Goal: Information Seeking & Learning: Learn about a topic

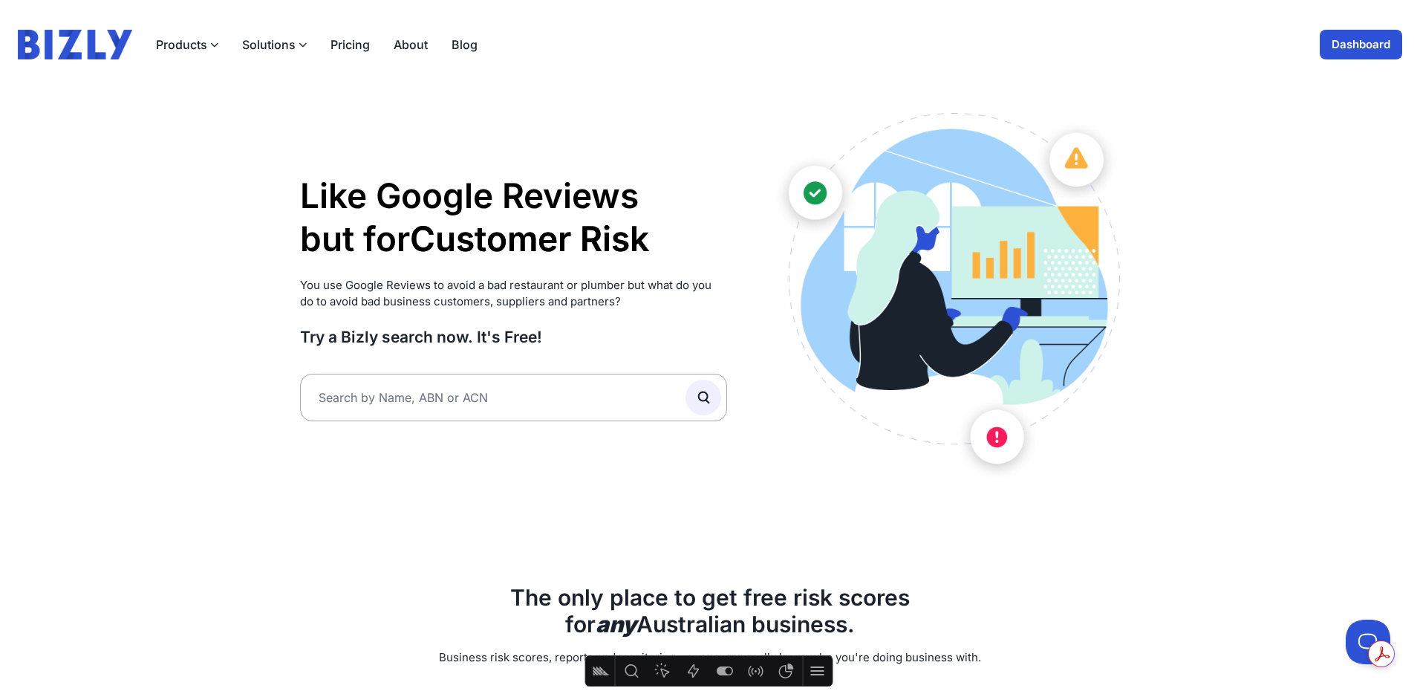
click at [1362, 45] on link "Dashboard" at bounding box center [1361, 45] width 82 height 30
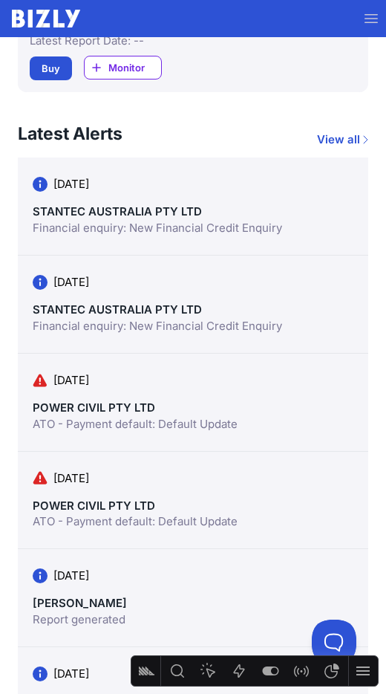
scroll to position [1351, 0]
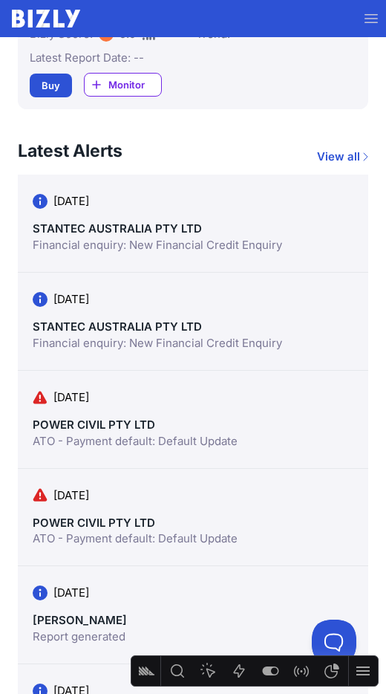
click at [108, 525] on link "POWER CIVIL PTY LTD" at bounding box center [94, 522] width 123 height 14
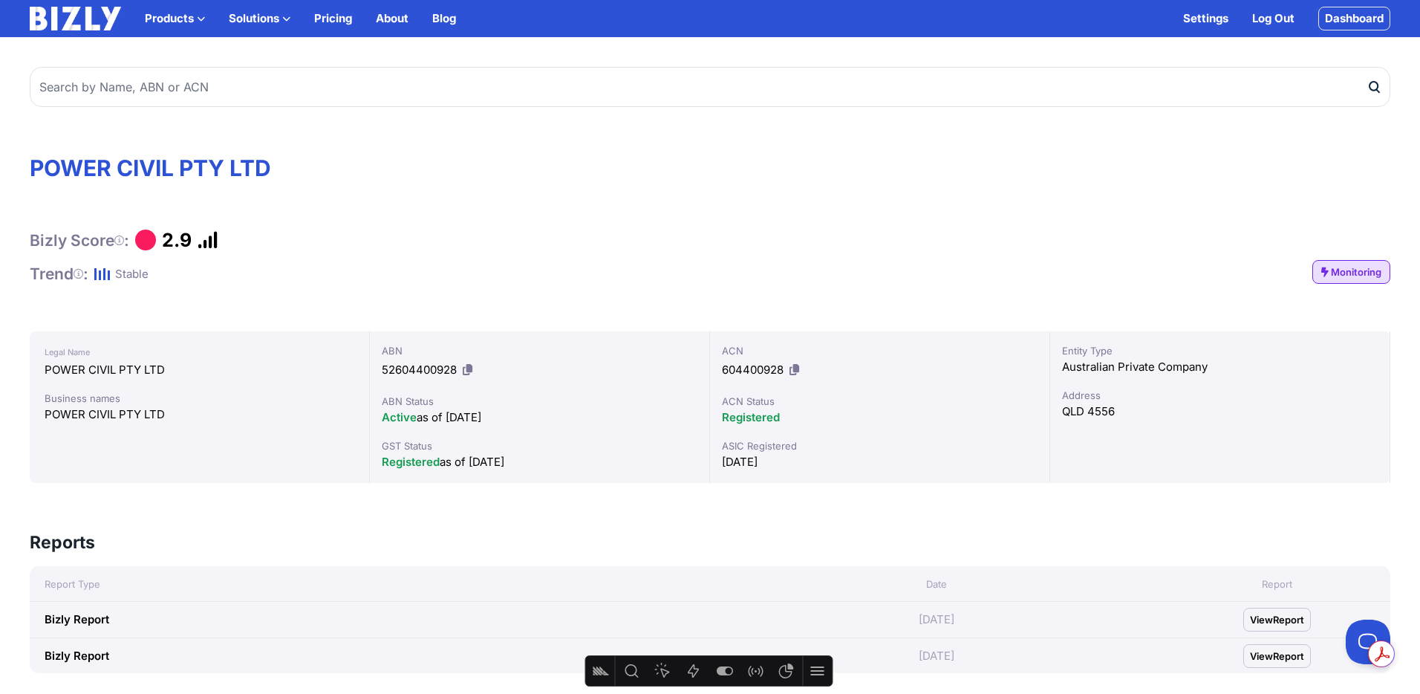
click at [385, 17] on link "Dashboard" at bounding box center [1354, 19] width 72 height 24
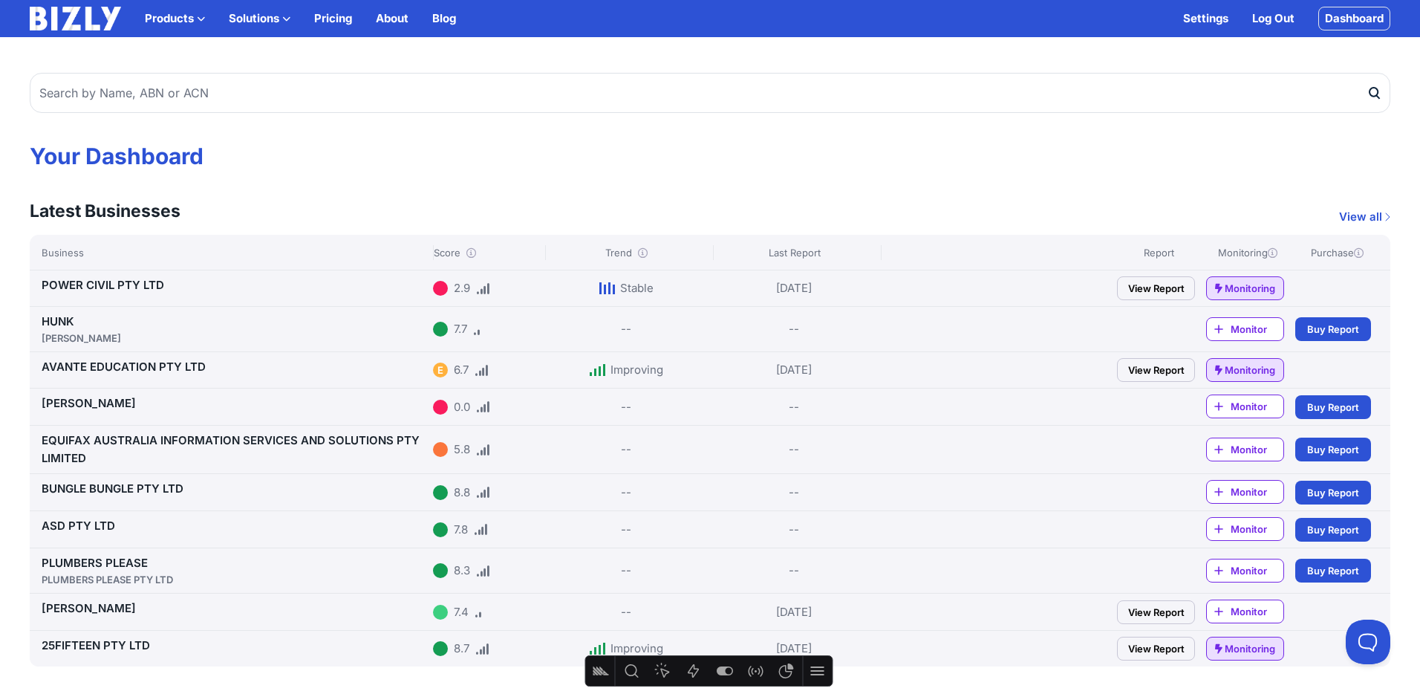
click at [1363, 215] on link "View all" at bounding box center [1364, 217] width 51 height 18
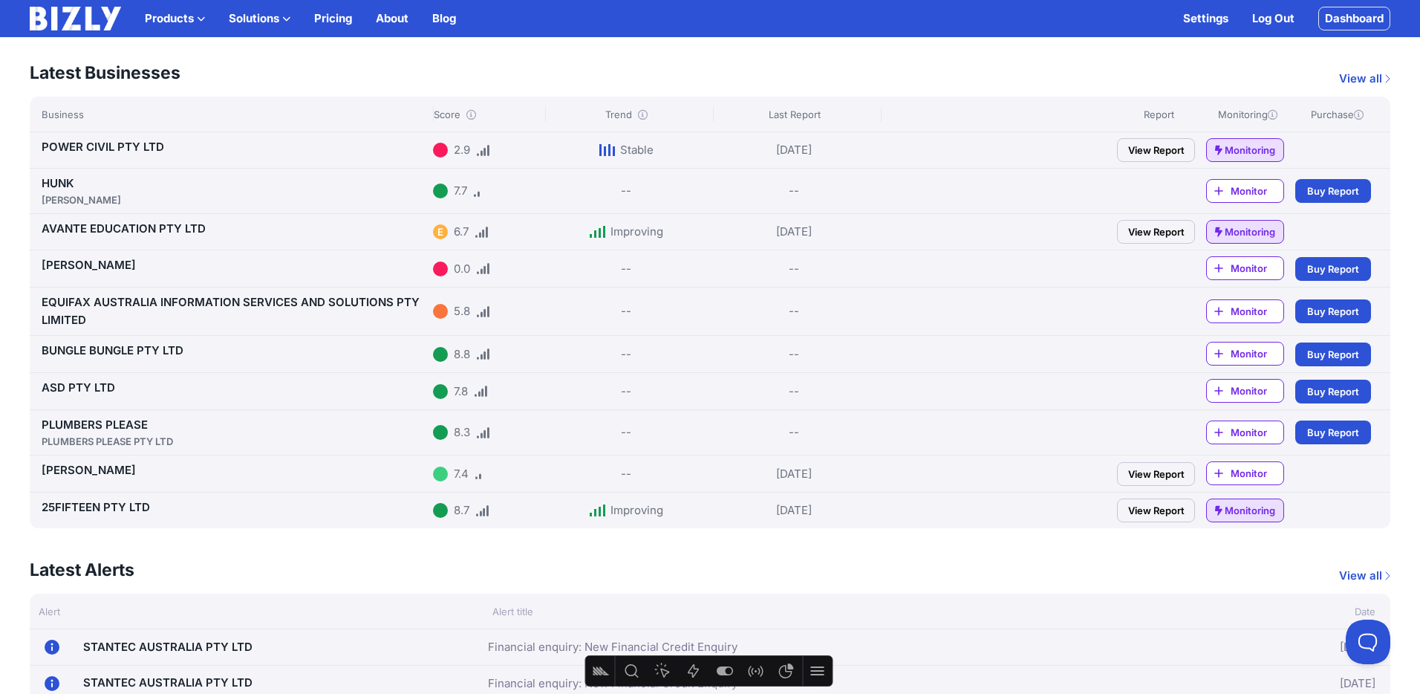
scroll to position [134, 0]
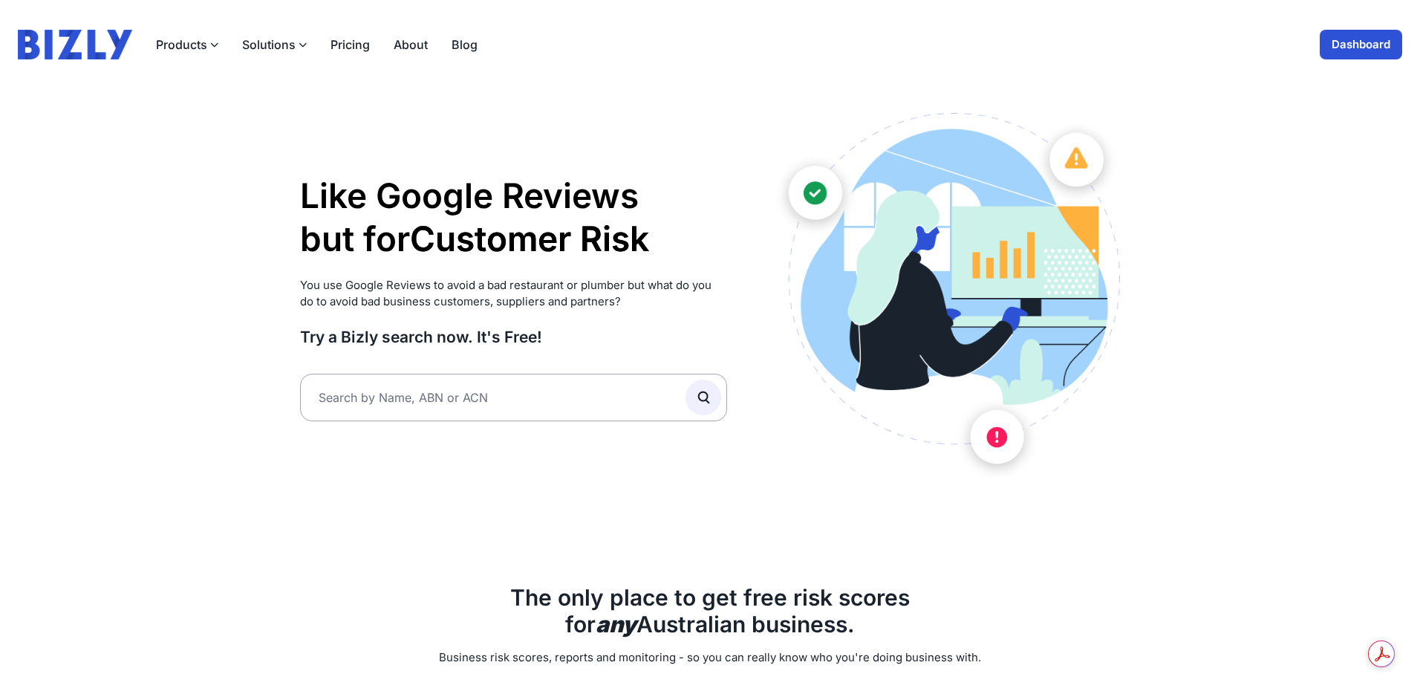
click at [275, 48] on button "Solutions" at bounding box center [274, 45] width 65 height 18
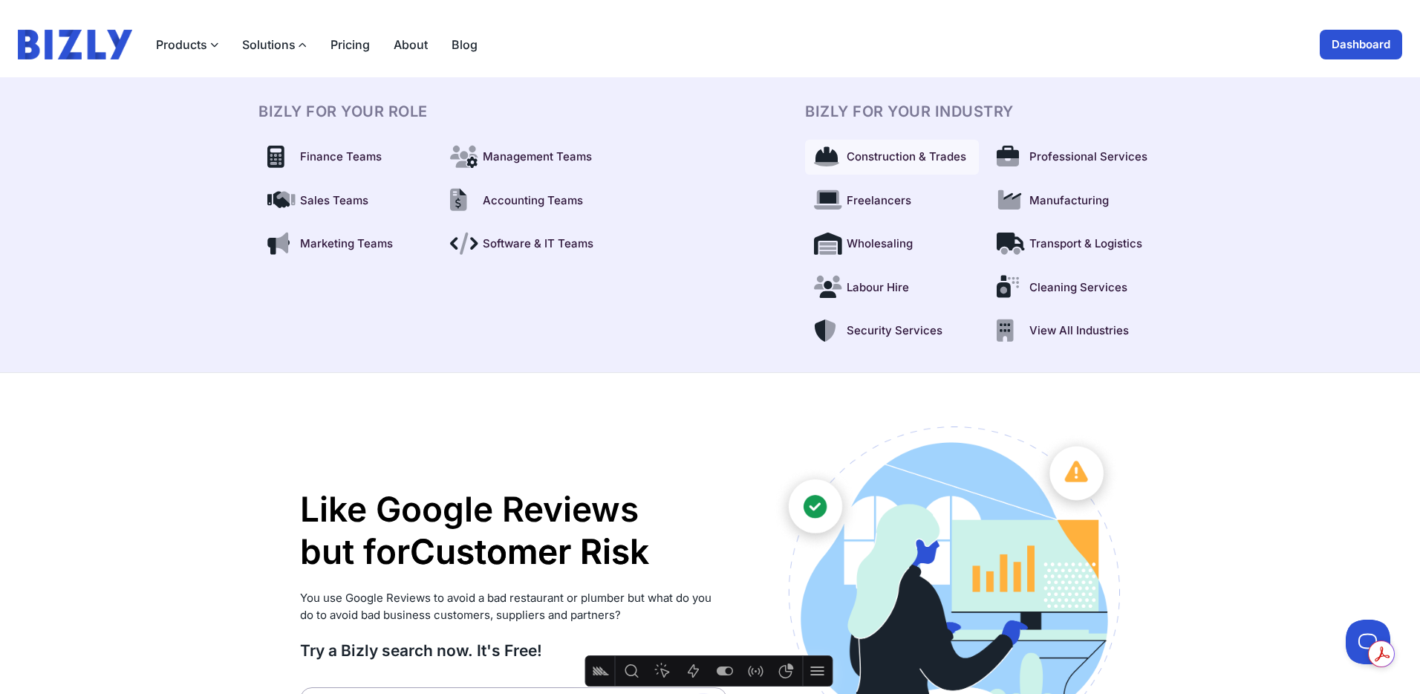
click at [864, 160] on span "Construction & Trades" at bounding box center [907, 157] width 120 height 17
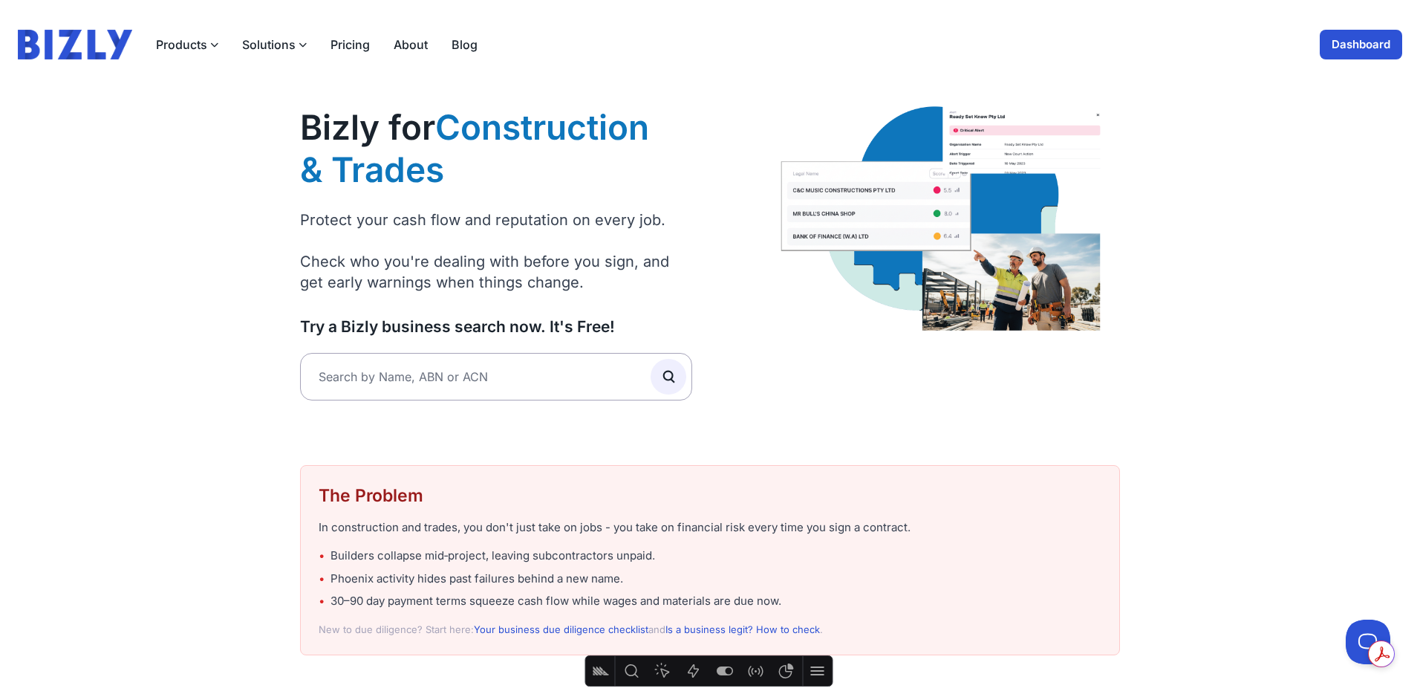
drag, startPoint x: 1259, startPoint y: 215, endPoint x: 1252, endPoint y: 219, distance: 7.6
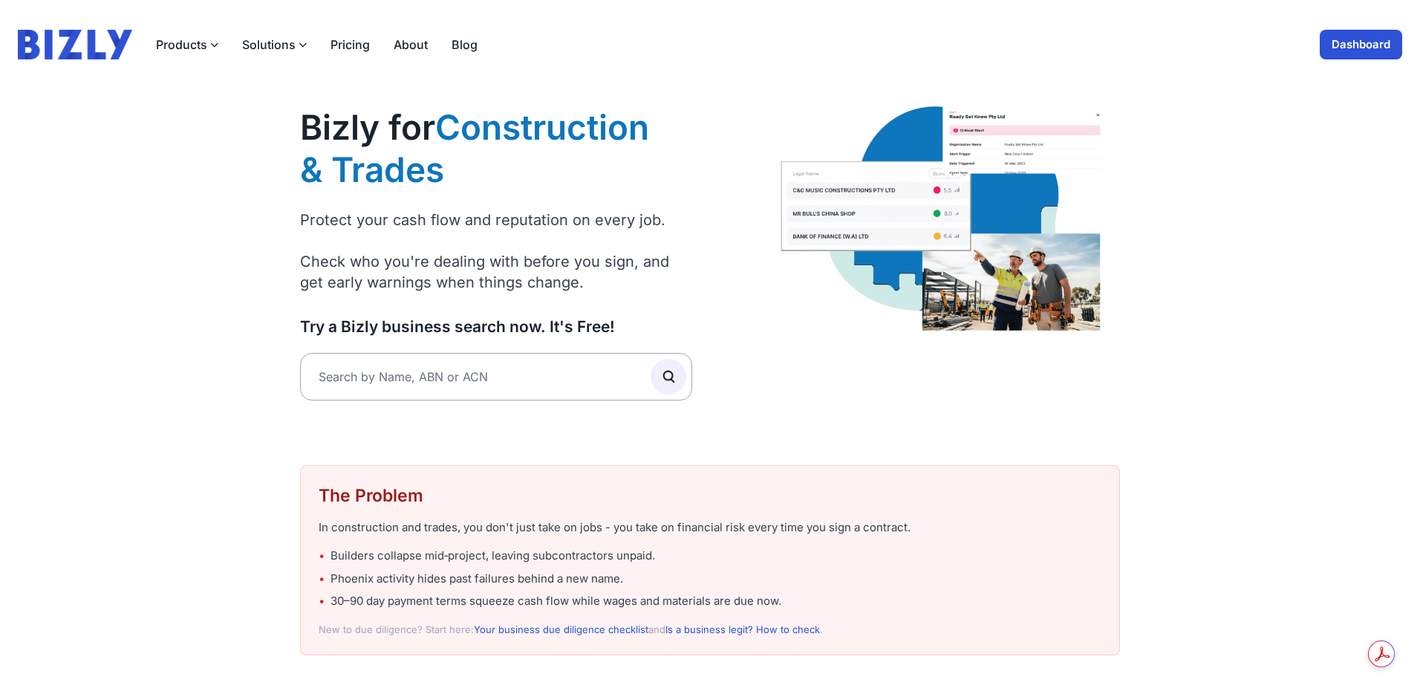
drag, startPoint x: 0, startPoint y: 0, endPoint x: 286, endPoint y: 40, distance: 288.7
click at [286, 40] on button "Solutions" at bounding box center [274, 45] width 65 height 18
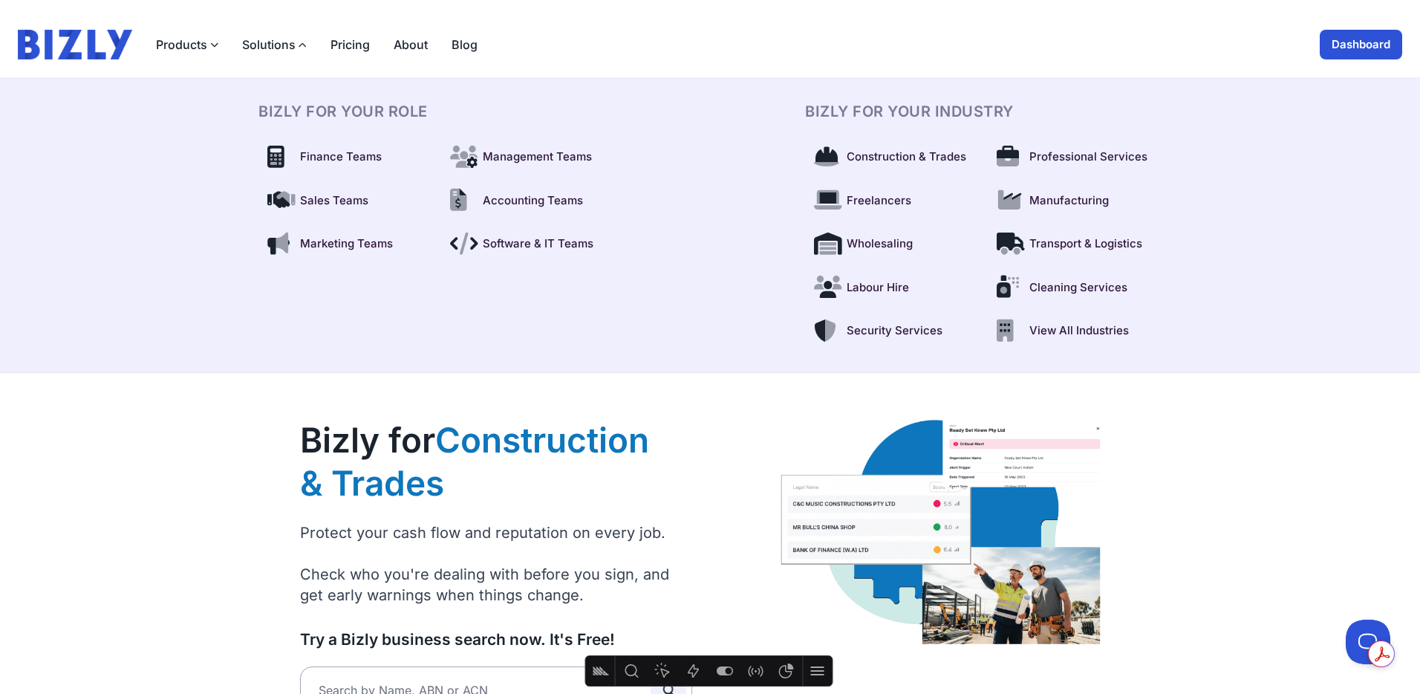
click at [287, 40] on button "Solutions" at bounding box center [274, 45] width 65 height 18
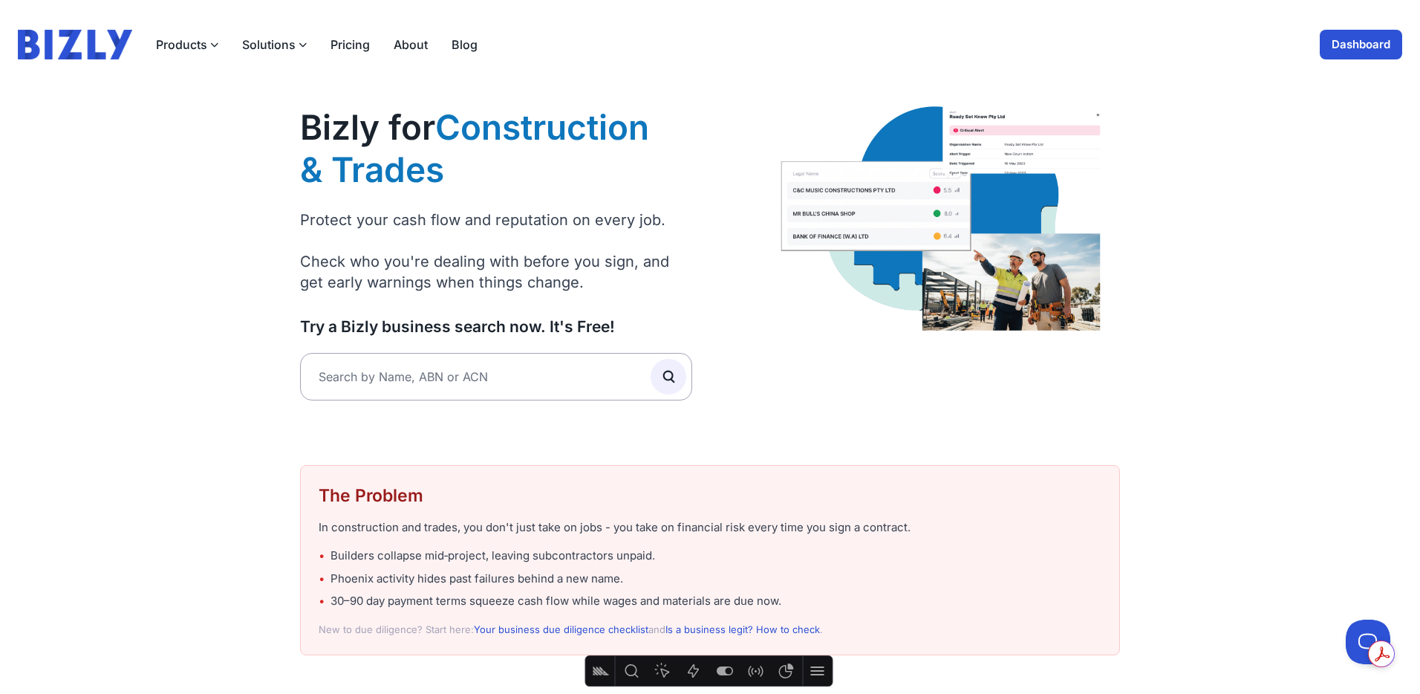
click at [284, 39] on button "Solutions" at bounding box center [274, 45] width 65 height 18
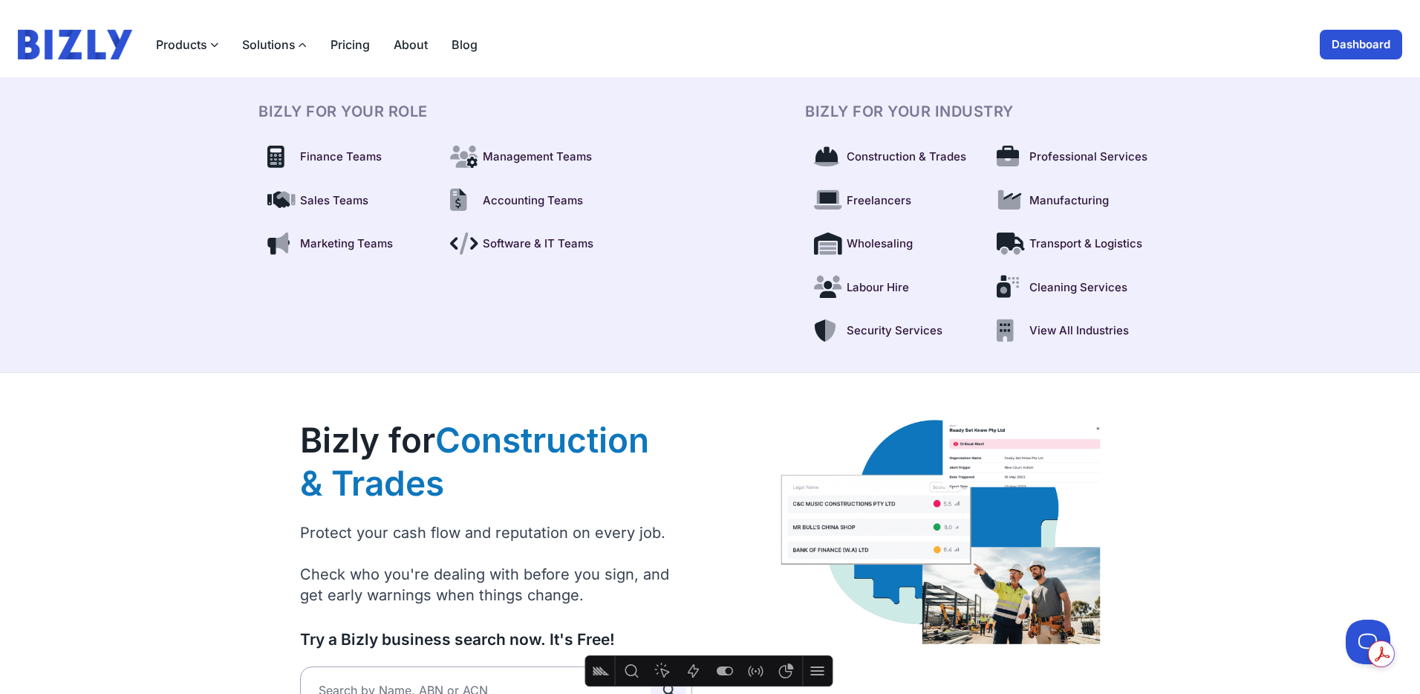
click at [1354, 45] on link "Dashboard" at bounding box center [1361, 45] width 82 height 30
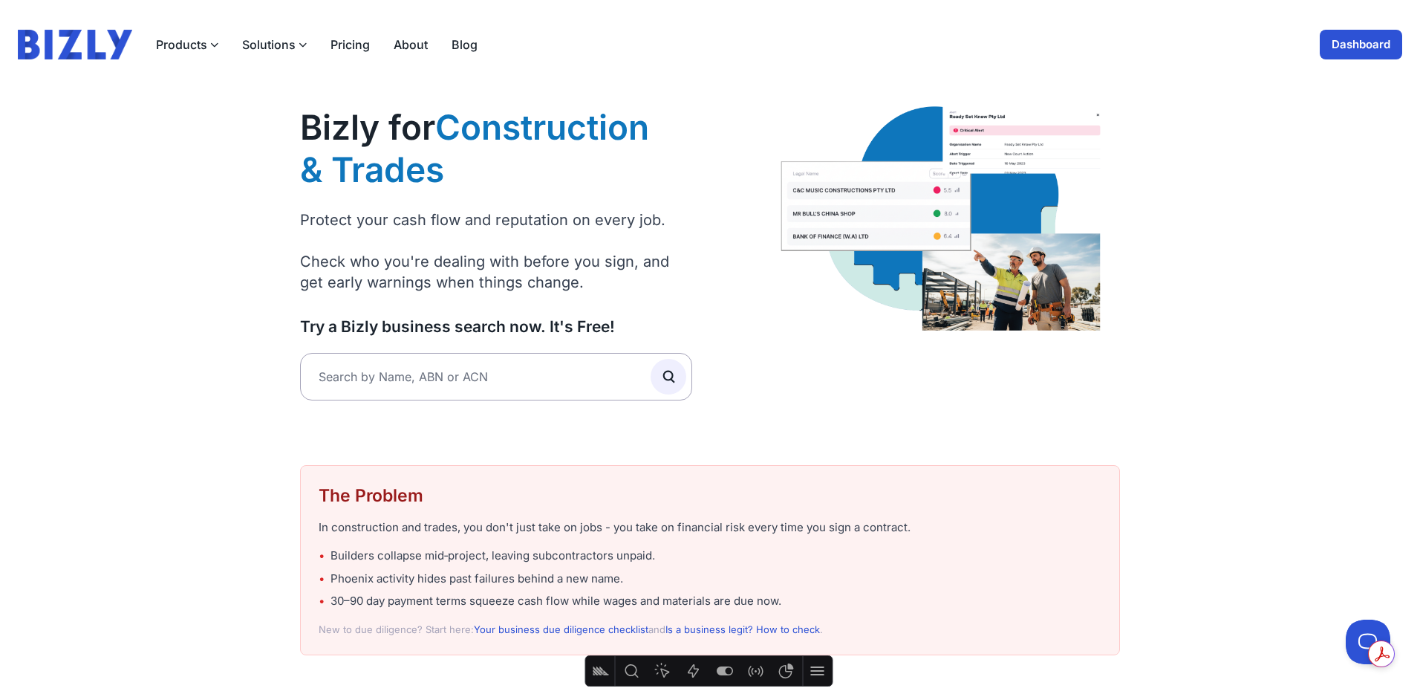
click at [1376, 39] on link "Dashboard" at bounding box center [1361, 45] width 82 height 30
click at [1374, 40] on link "Dashboard" at bounding box center [1361, 45] width 82 height 30
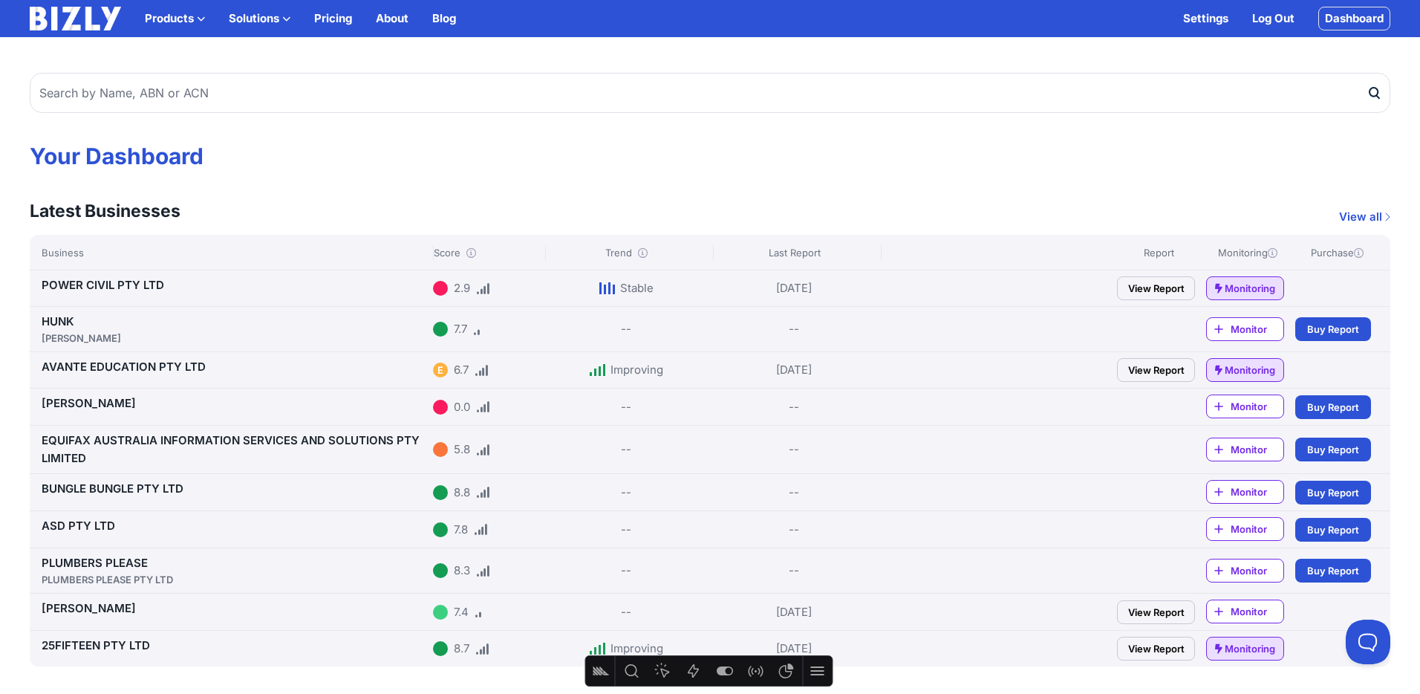
click at [1354, 25] on link "Dashboard" at bounding box center [1354, 19] width 72 height 24
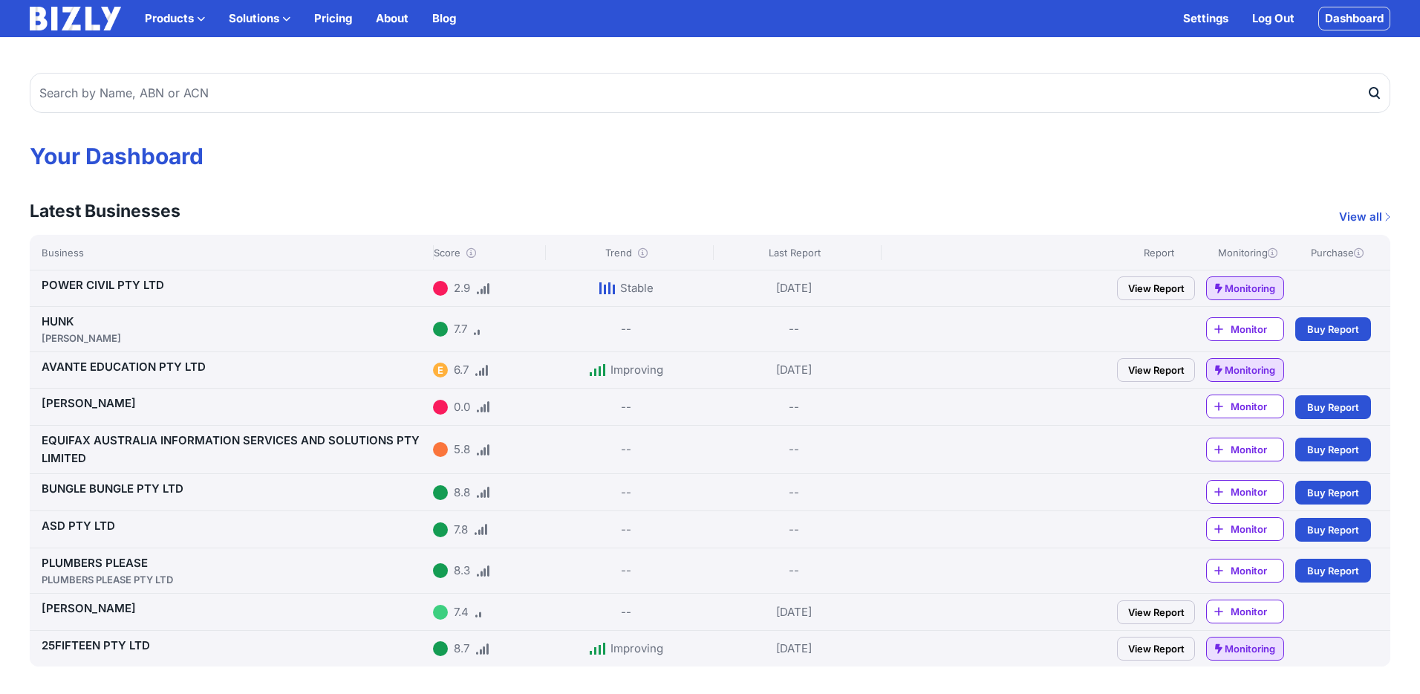
click at [82, 22] on img at bounding box center [75, 19] width 91 height 24
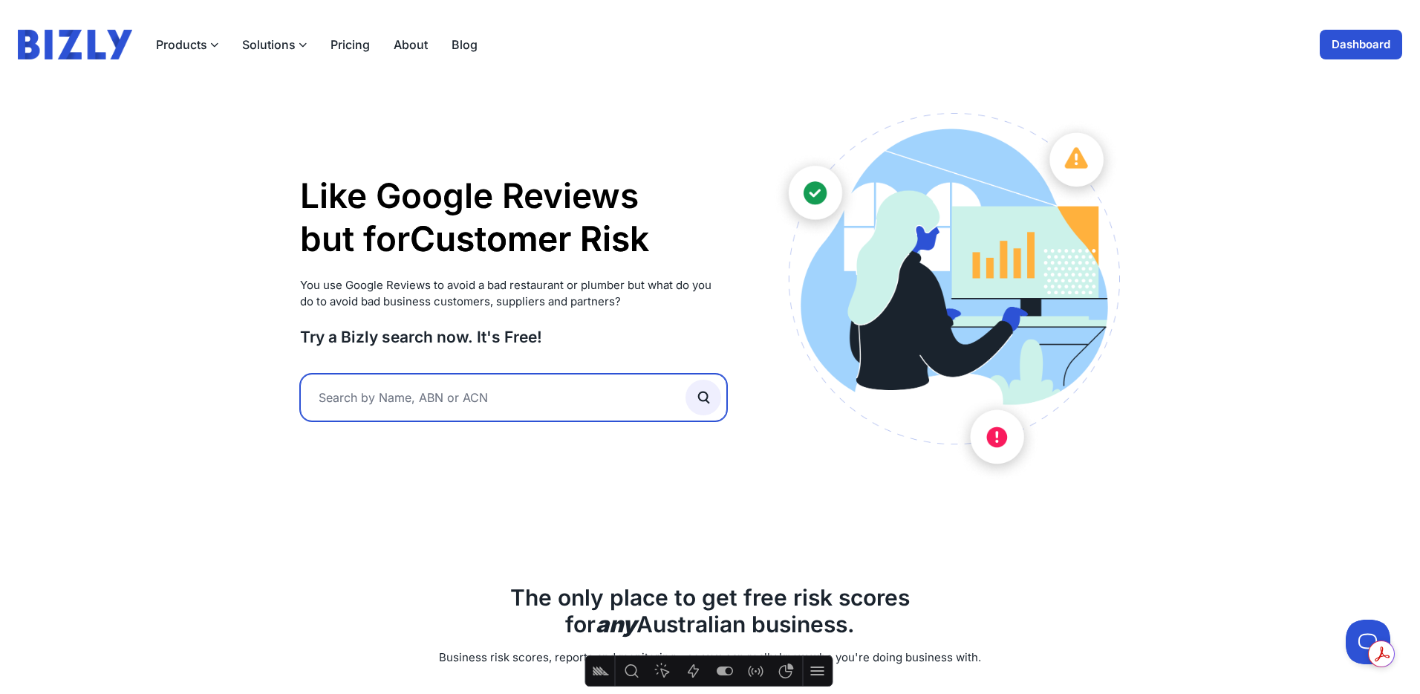
click at [423, 397] on input "text" at bounding box center [513, 398] width 427 height 48
type input "[PERSON_NAME]"
click at [685, 379] on button "submit" at bounding box center [703, 397] width 36 height 36
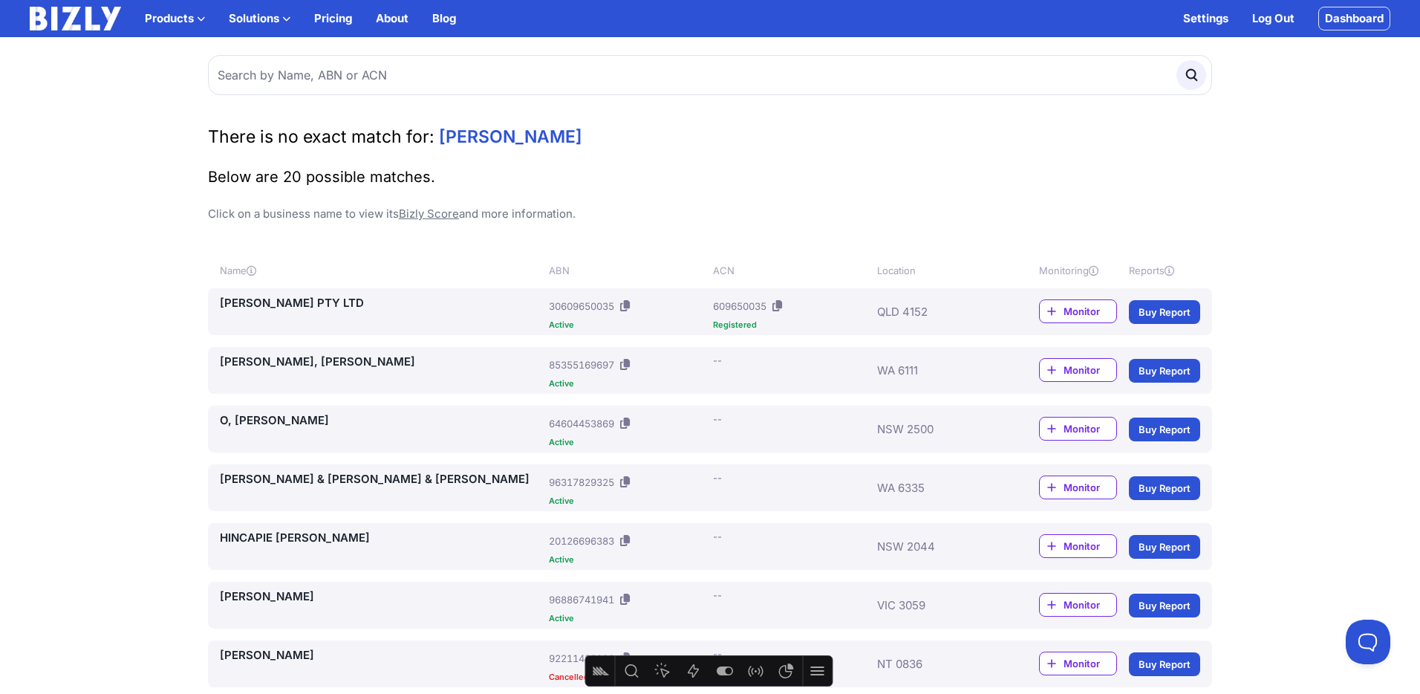
click at [290, 302] on link "[PERSON_NAME] PTY LTD" at bounding box center [381, 303] width 323 height 18
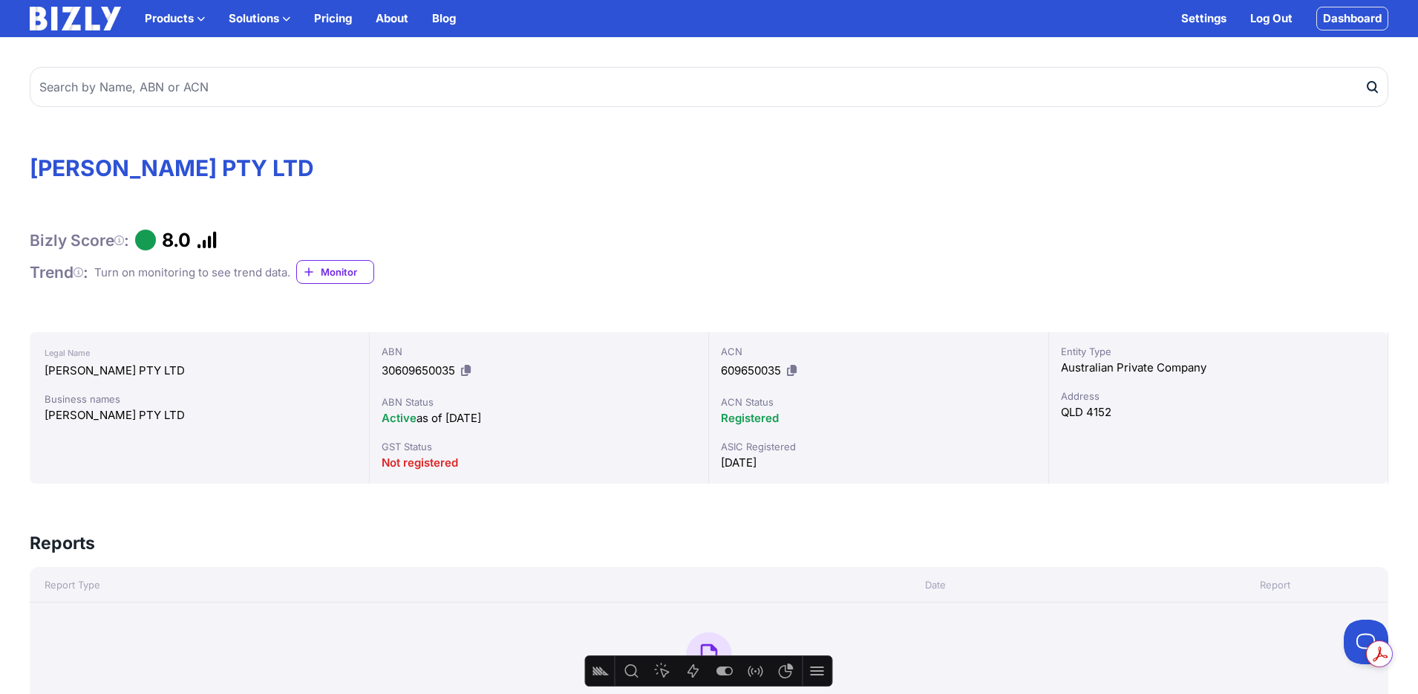
click at [1353, 19] on link "Dashboard" at bounding box center [1353, 19] width 72 height 24
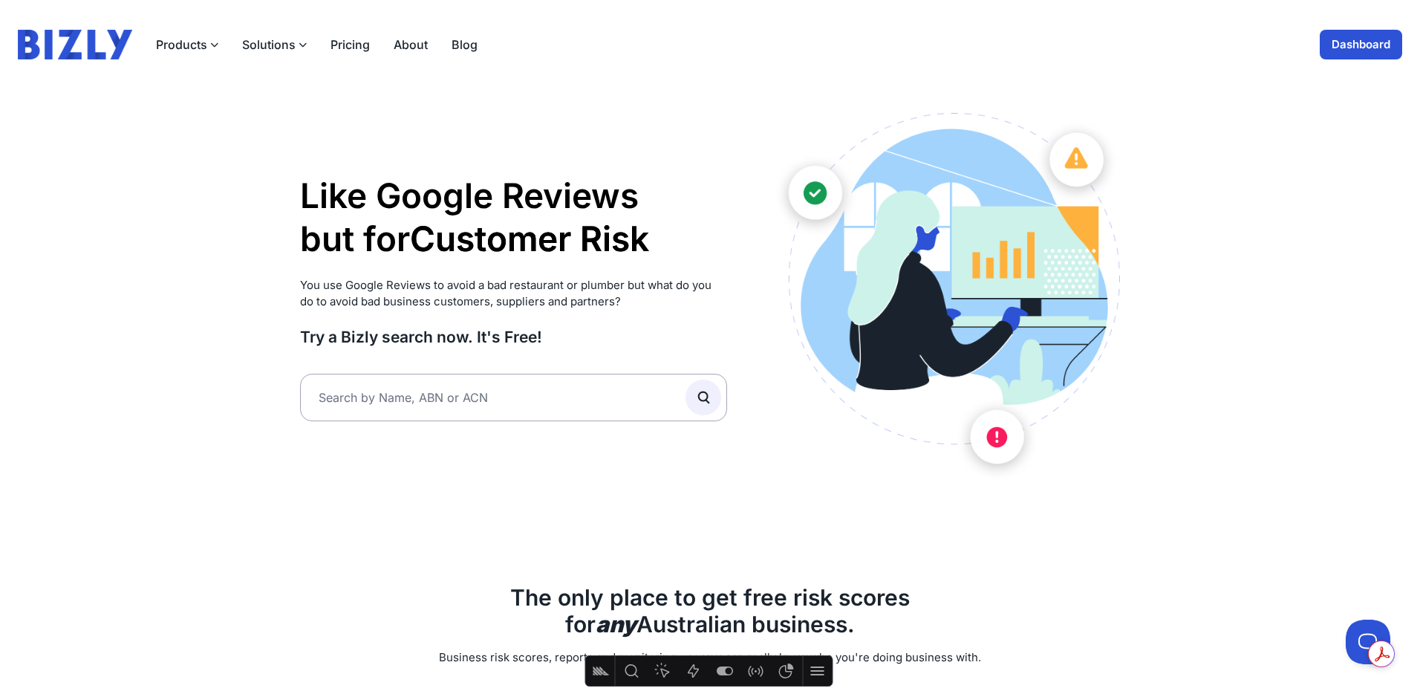
click at [1379, 53] on link "Dashboard" at bounding box center [1361, 45] width 82 height 30
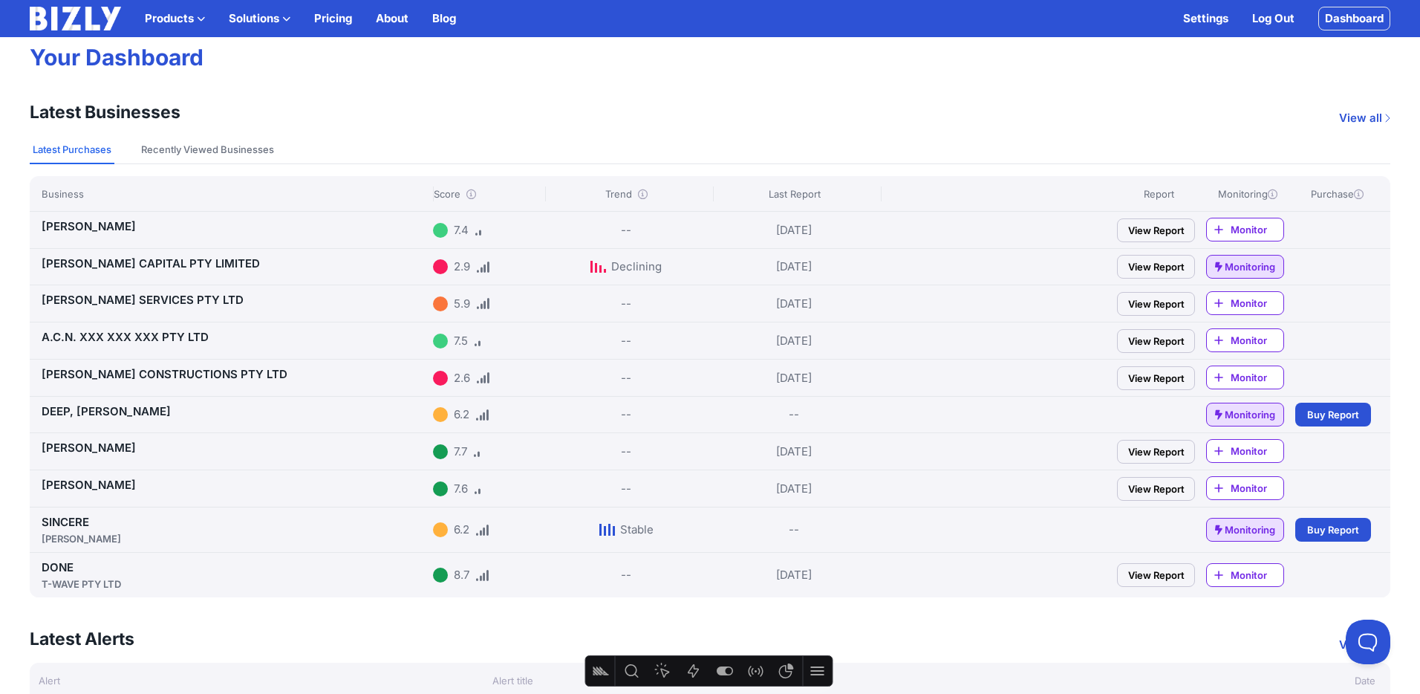
scroll to position [89, 0]
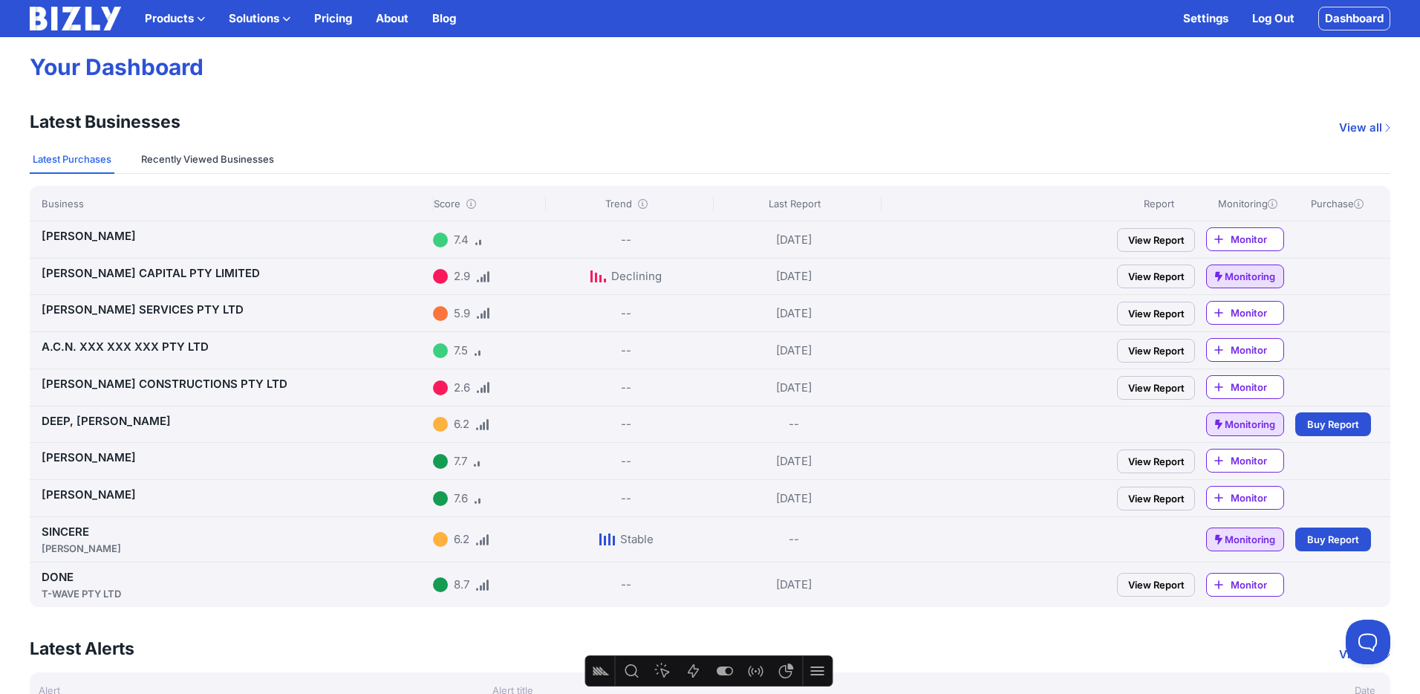
click at [195, 163] on button "Recently Viewed Businesses" at bounding box center [207, 160] width 139 height 28
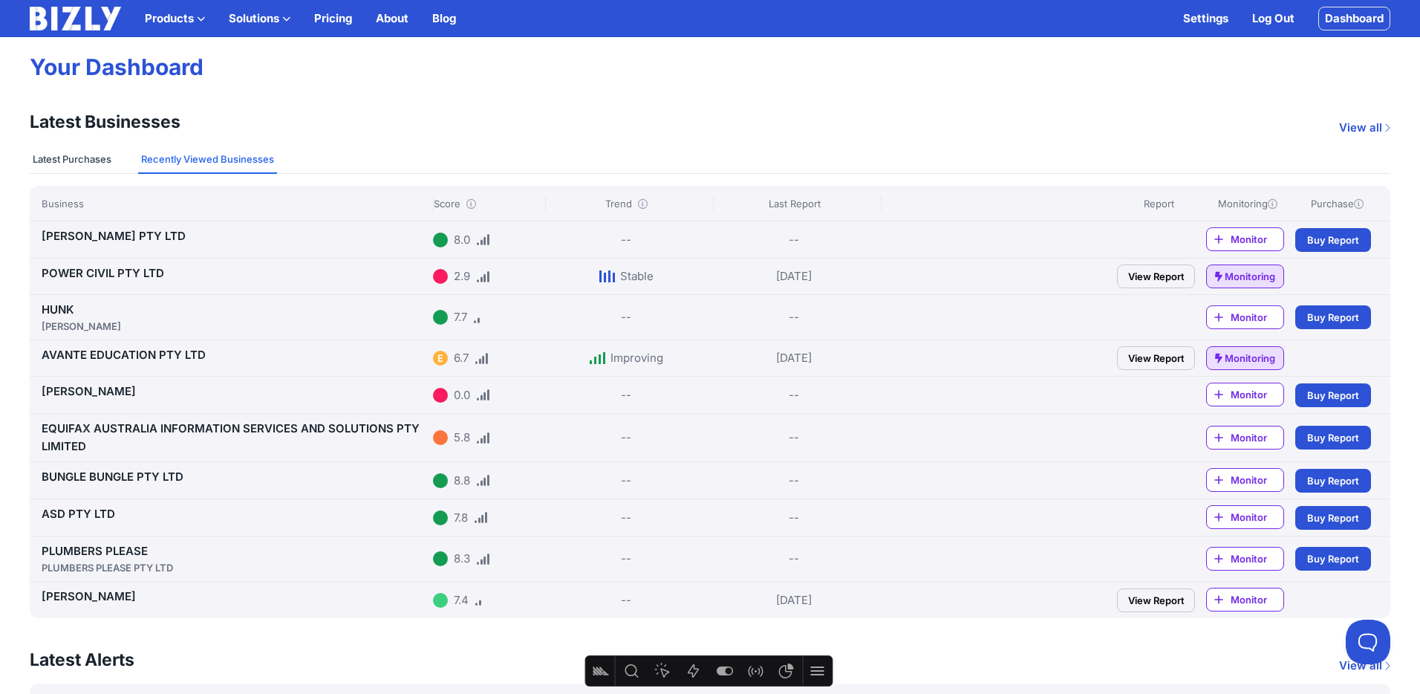
click at [91, 157] on button "Latest Purchases" at bounding box center [72, 160] width 85 height 28
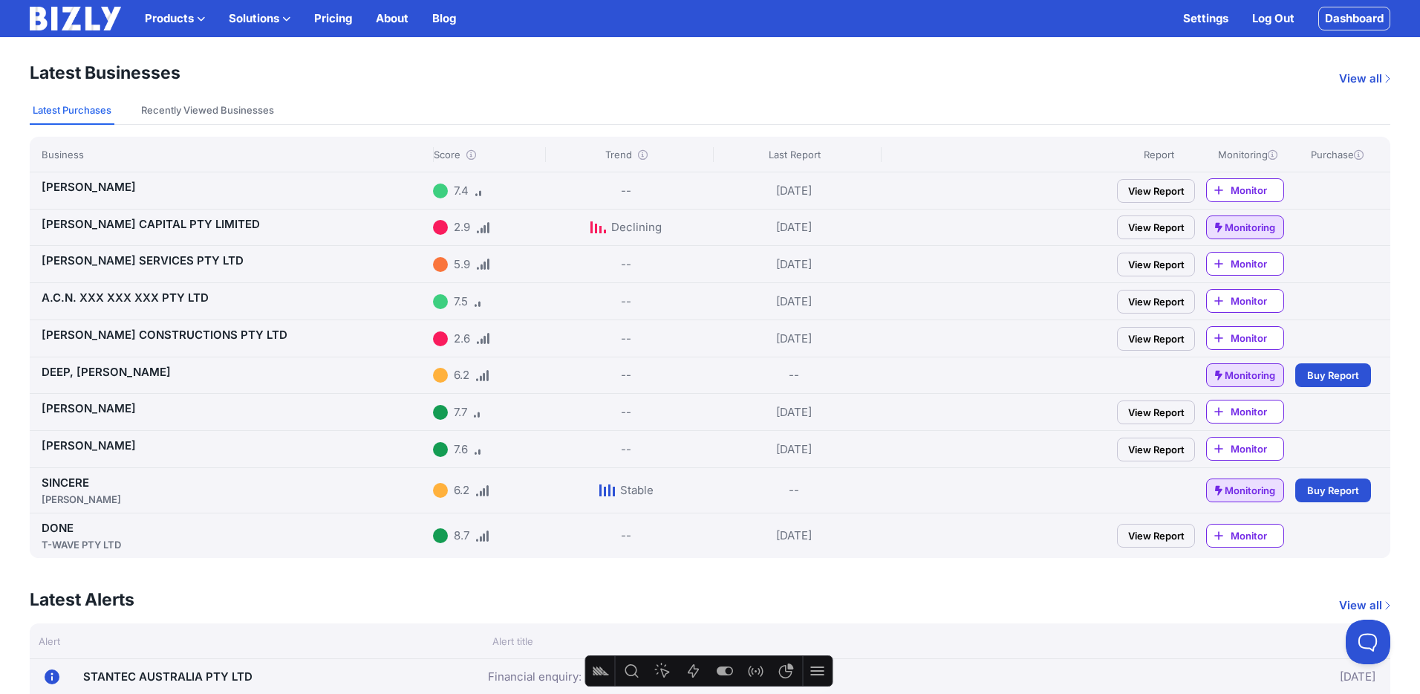
scroll to position [78, 0]
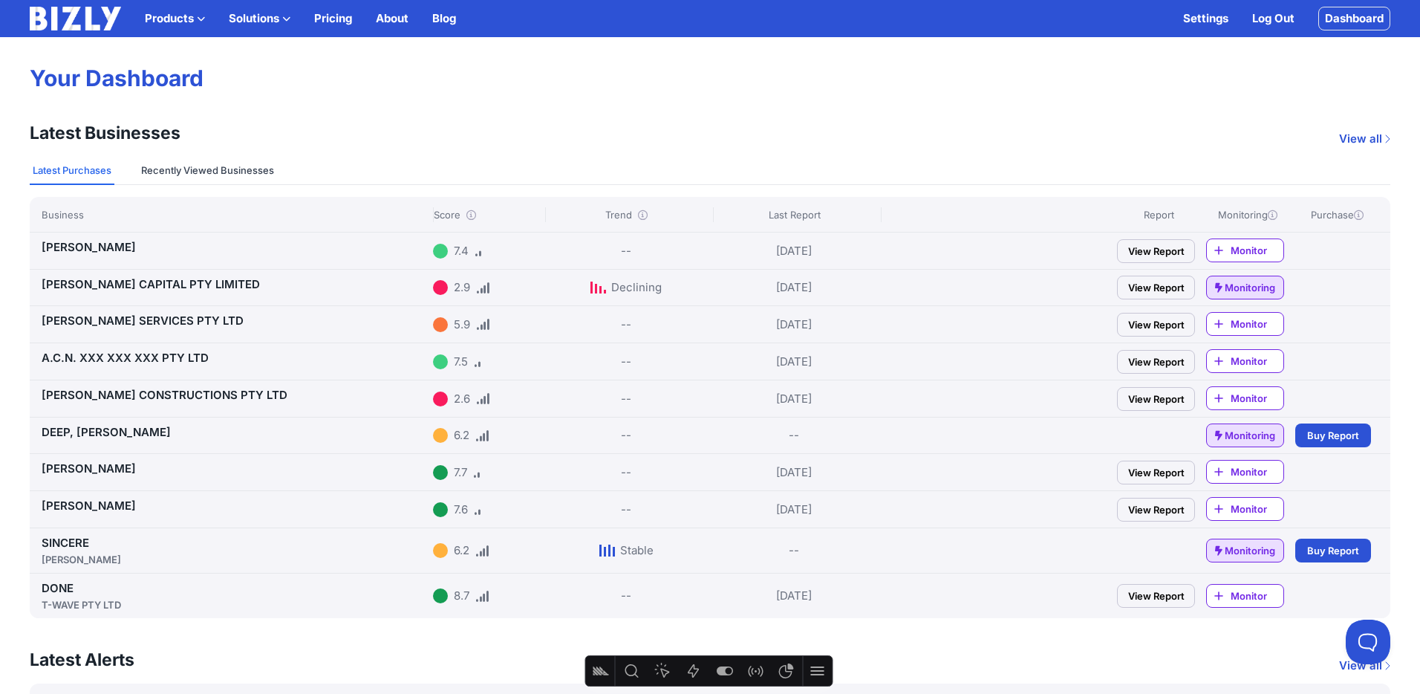
click at [221, 162] on button "Recently Viewed Businesses" at bounding box center [207, 171] width 139 height 28
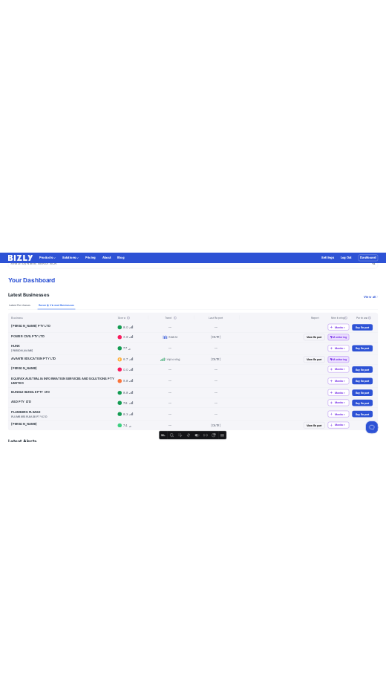
scroll to position [22, 0]
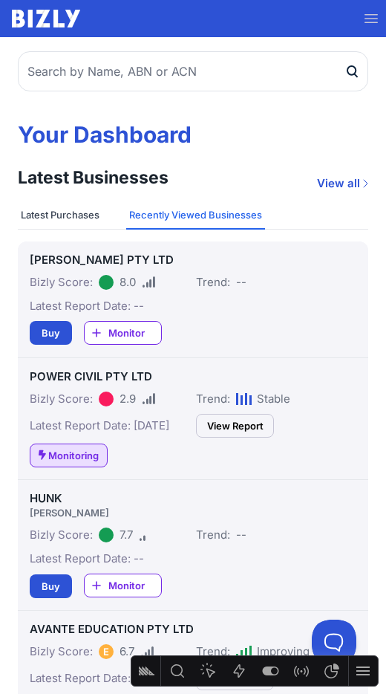
click at [79, 218] on button "Latest Purchases" at bounding box center [60, 215] width 85 height 28
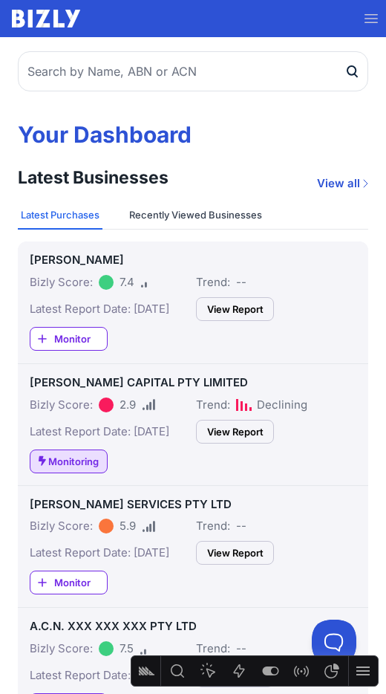
click at [217, 218] on button "Recently Viewed Businesses" at bounding box center [195, 215] width 139 height 28
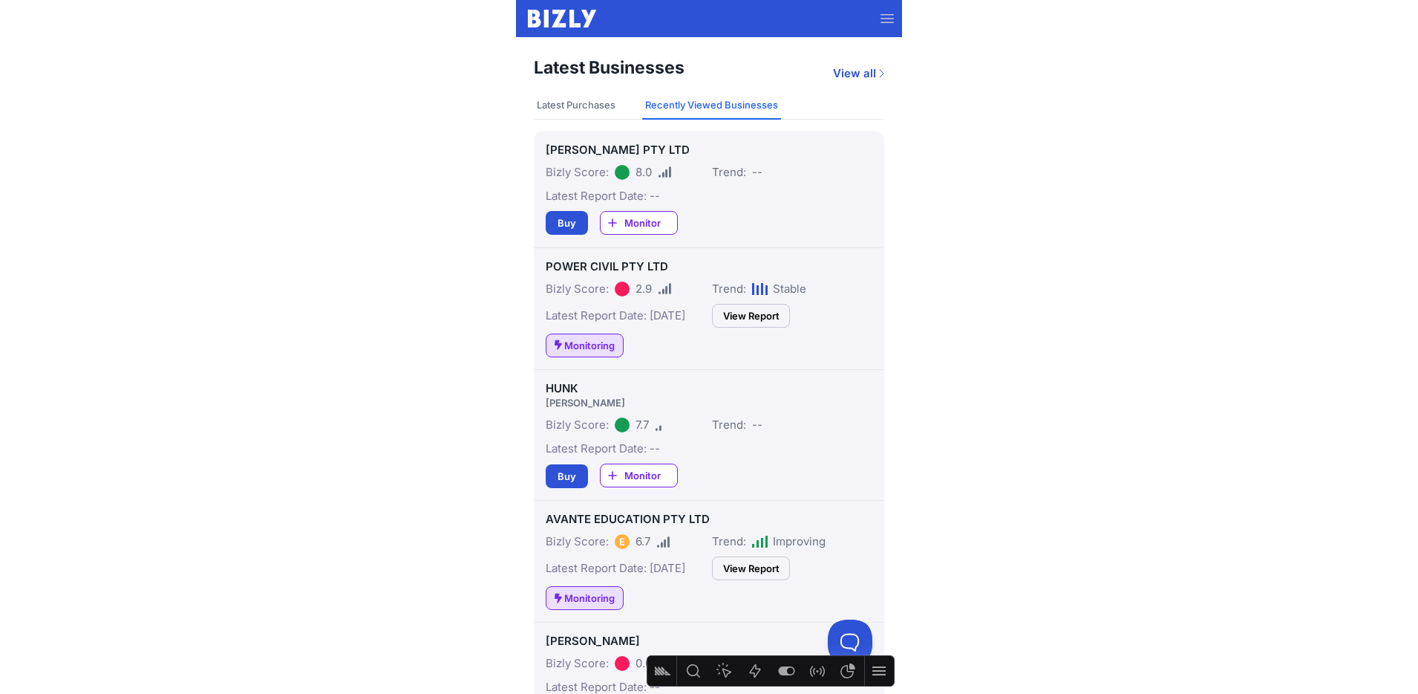
scroll to position [0, 0]
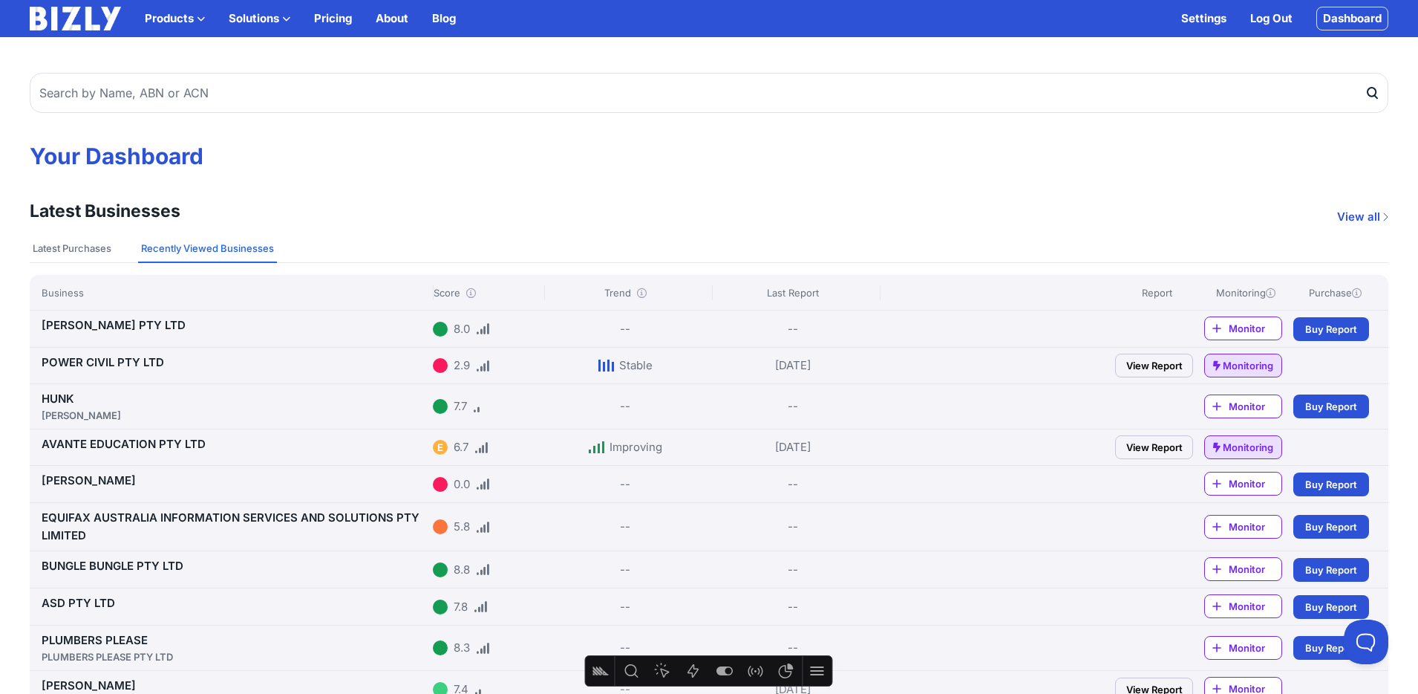
click at [90, 327] on link "HINK PTY LTD" at bounding box center [114, 325] width 144 height 14
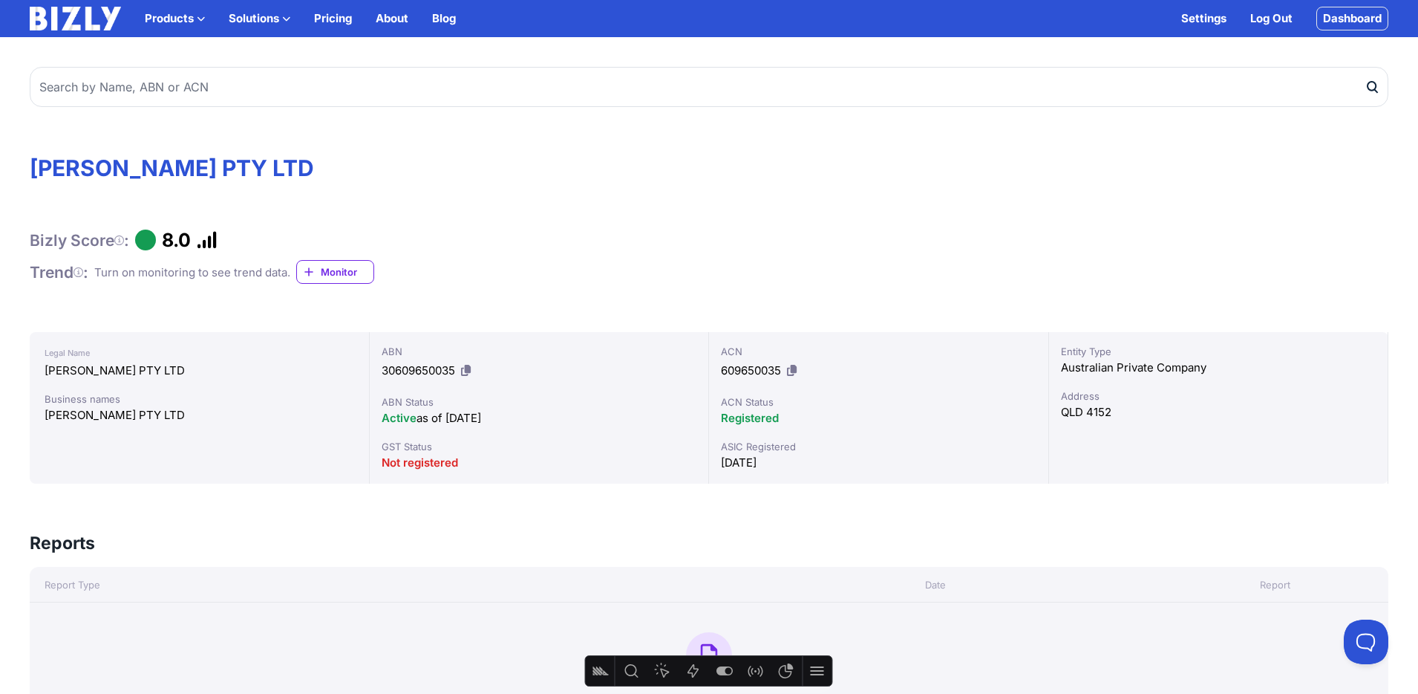
scroll to position [9, 0]
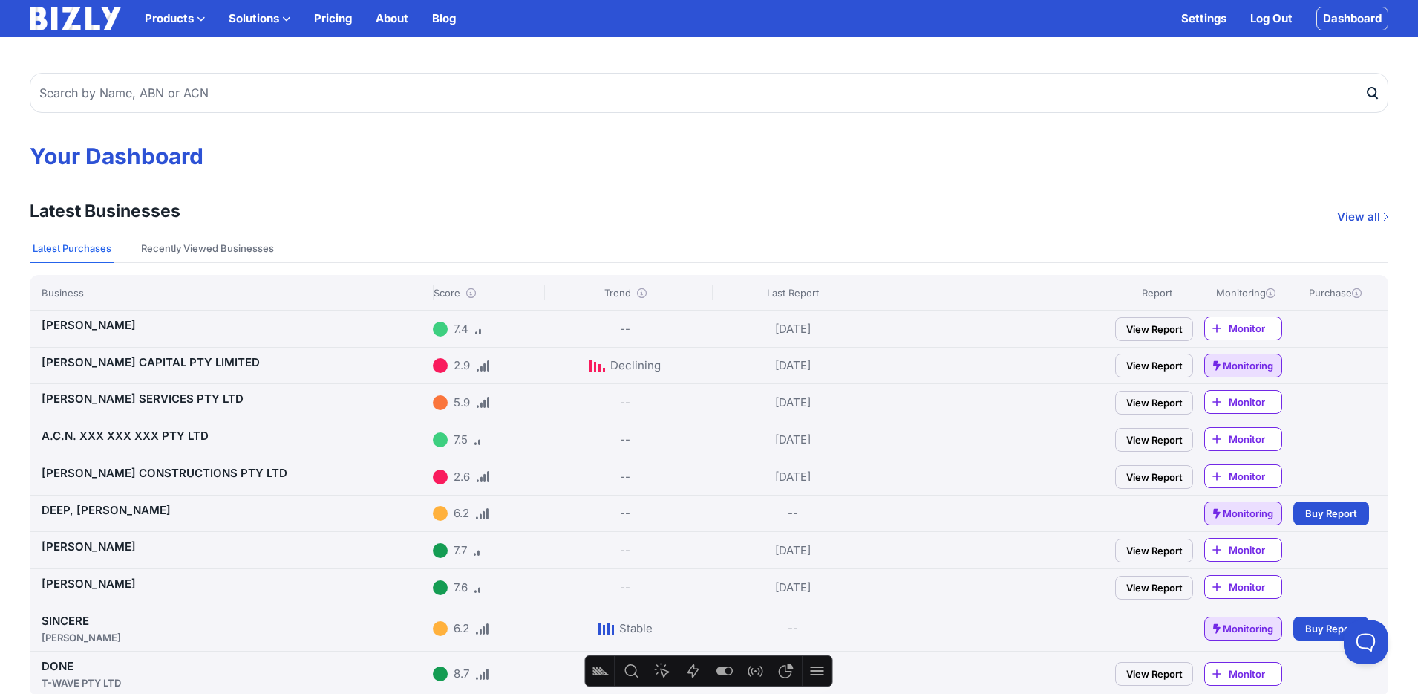
click at [1363, 214] on link "View all" at bounding box center [1362, 217] width 51 height 18
